Goal: Transaction & Acquisition: Subscribe to service/newsletter

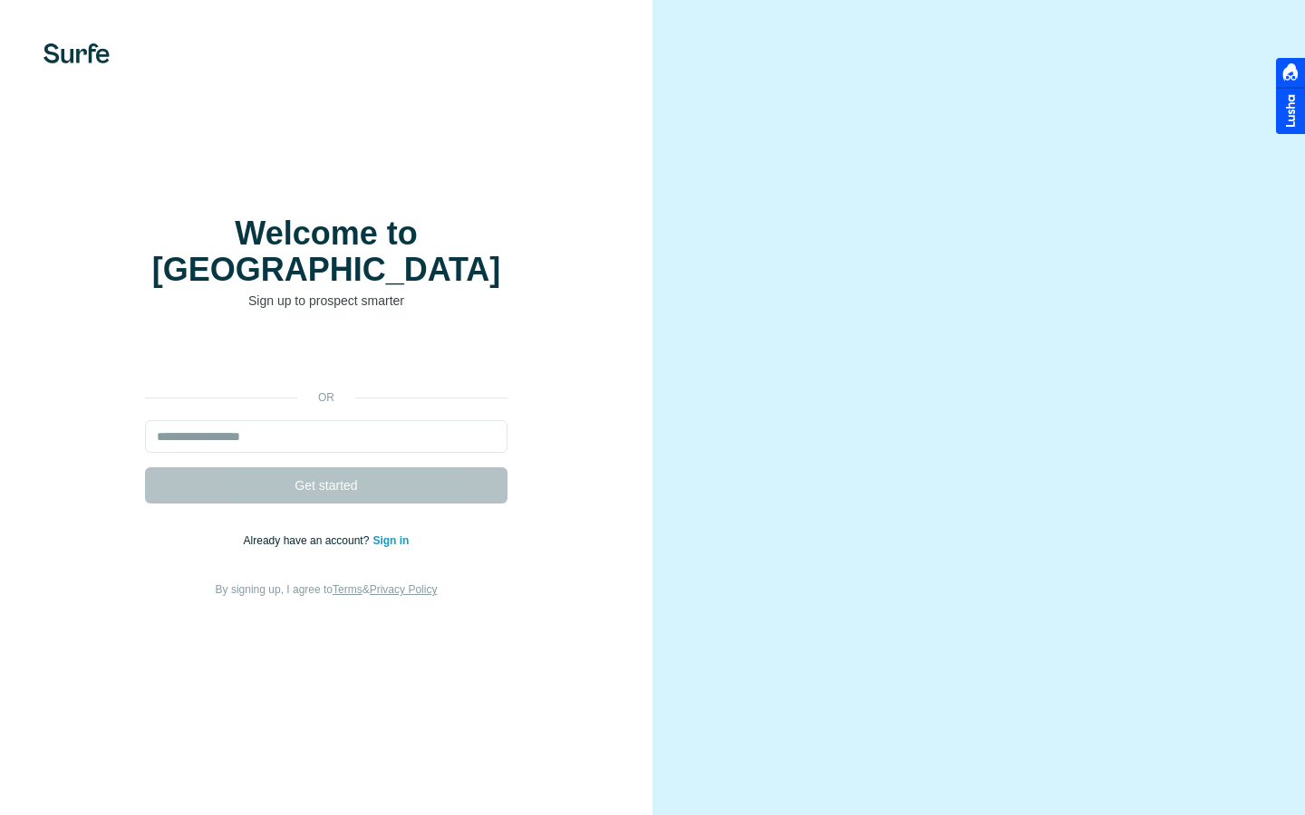
click at [389, 420] on input "email" at bounding box center [326, 436] width 362 height 33
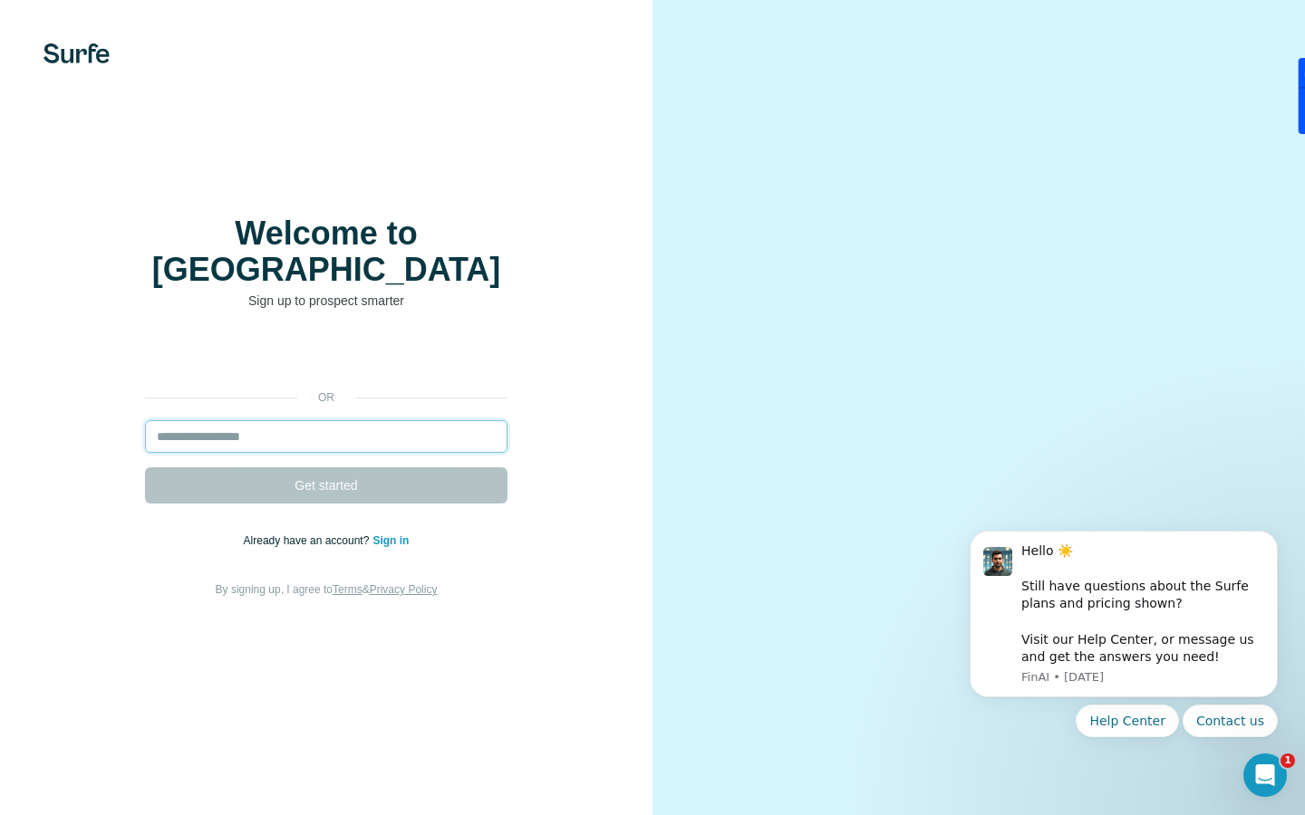
click at [389, 420] on input "email" at bounding box center [326, 436] width 362 height 33
click at [296, 420] on input "email" at bounding box center [326, 436] width 362 height 33
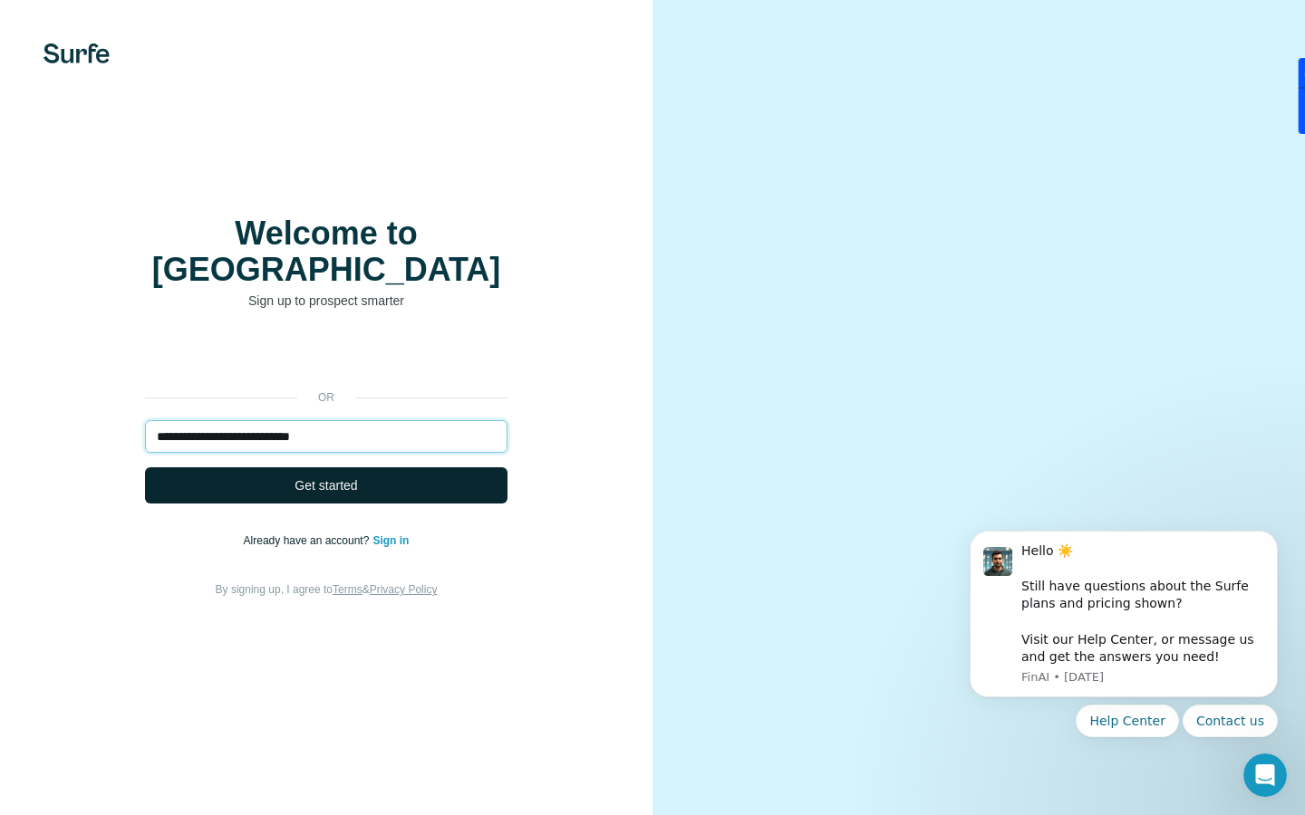
type input "**********"
click at [376, 469] on button "Get started" at bounding box center [326, 486] width 362 height 36
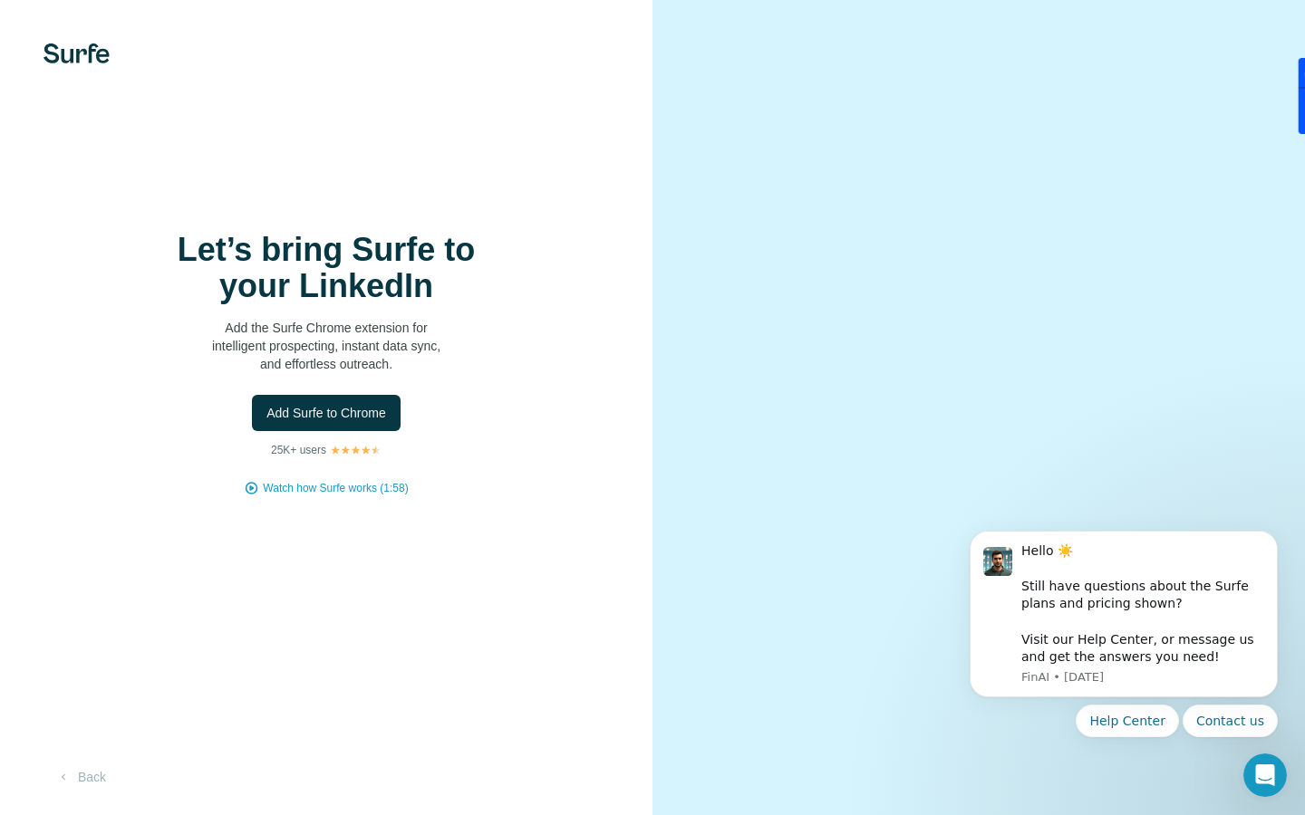
click at [477, 529] on div "Let’s bring Surfe to your LinkedIn Add the Surfe Chrome extension for intellige…" at bounding box center [326, 407] width 652 height 815
click at [95, 776] on button "Back" at bounding box center [80, 777] width 75 height 33
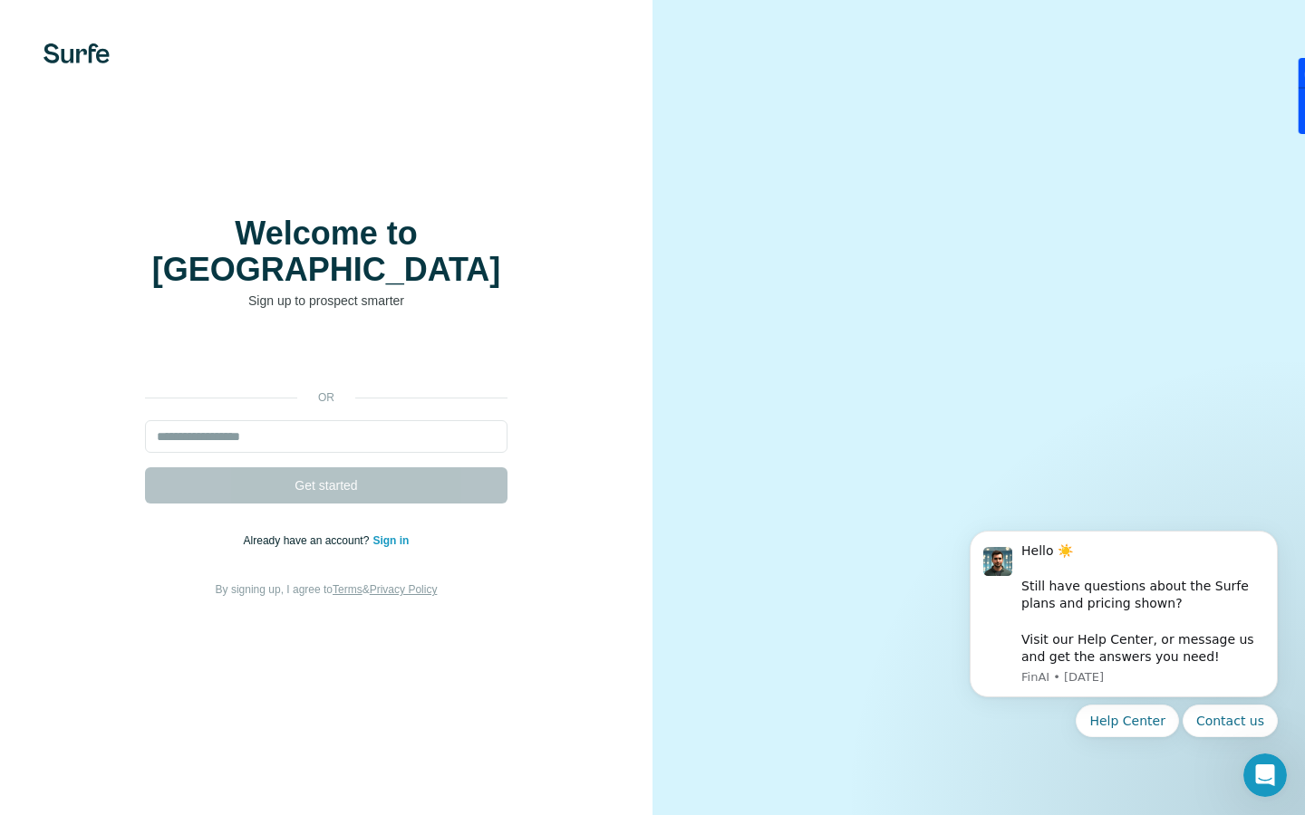
click at [386, 535] on link "Sign in" at bounding box center [390, 541] width 36 height 13
